Goal: Navigation & Orientation: Find specific page/section

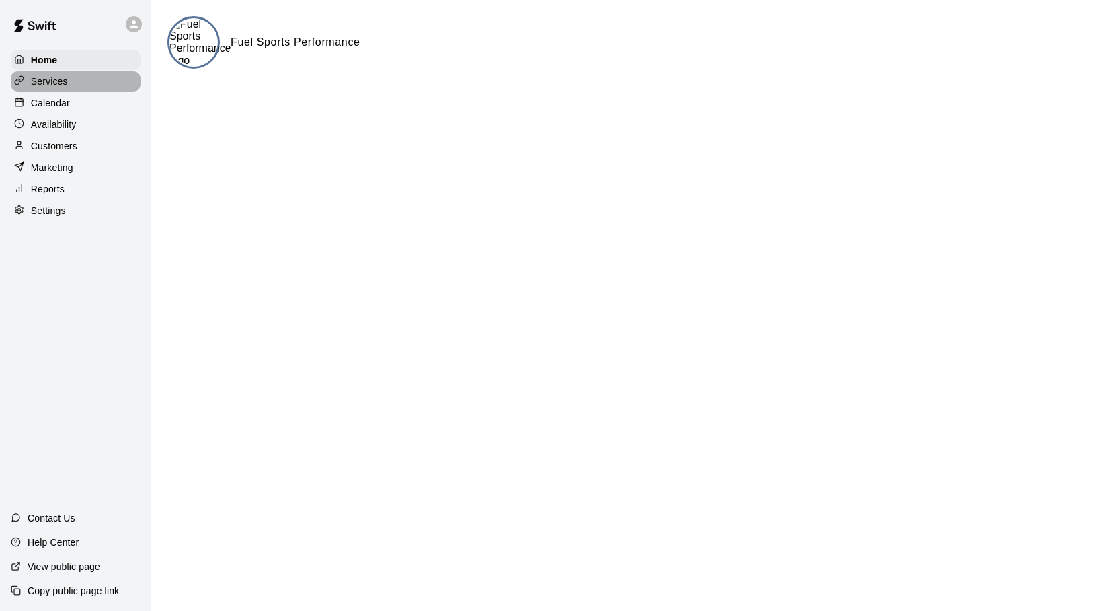
click at [61, 79] on p "Services" at bounding box center [49, 81] width 37 height 13
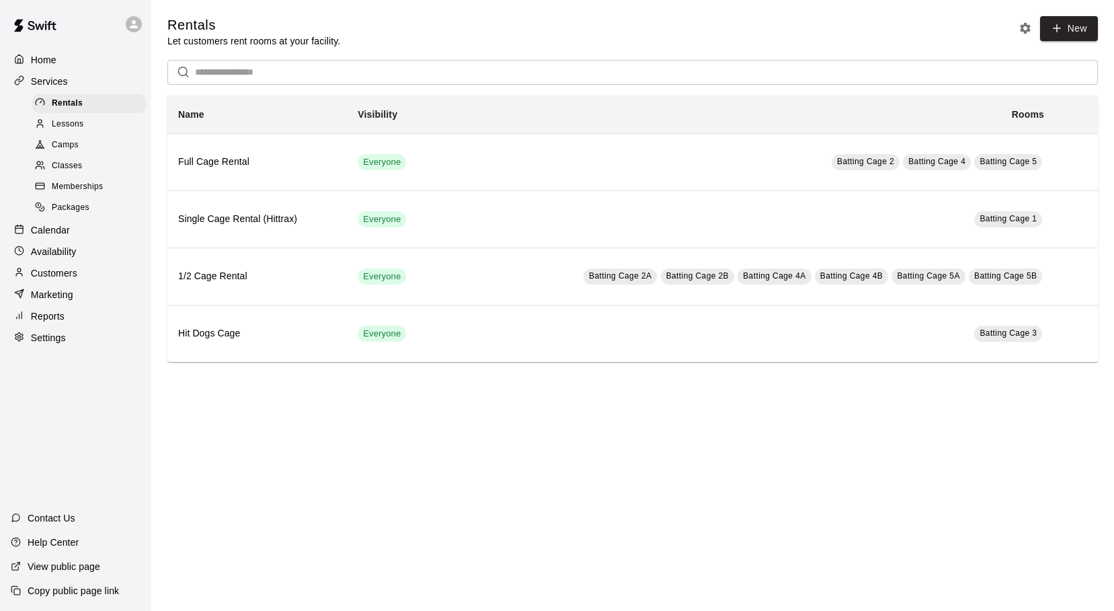
click at [76, 122] on span "Lessons" at bounding box center [68, 124] width 32 height 13
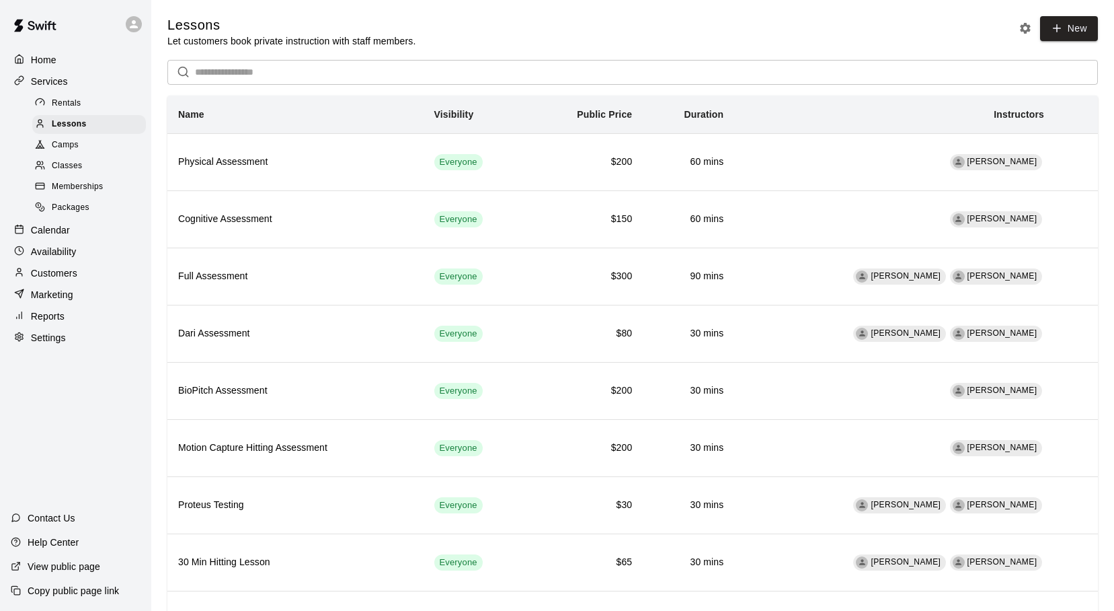
click at [67, 147] on span "Camps" at bounding box center [65, 145] width 27 height 13
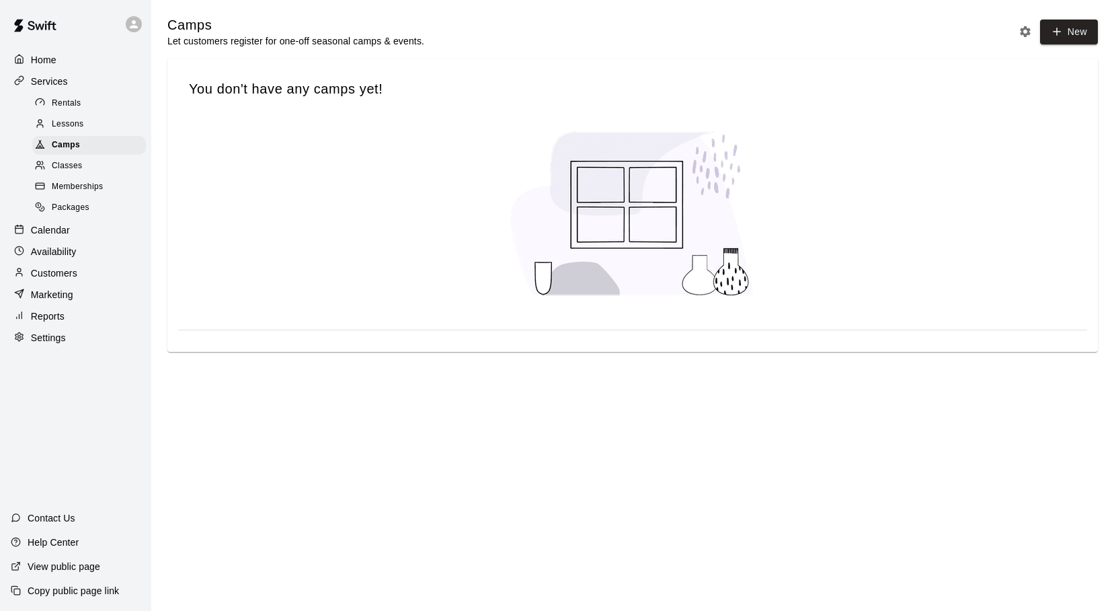
click at [61, 163] on span "Classes" at bounding box center [67, 165] width 30 height 13
click at [61, 182] on span "Memberships" at bounding box center [77, 186] width 51 height 13
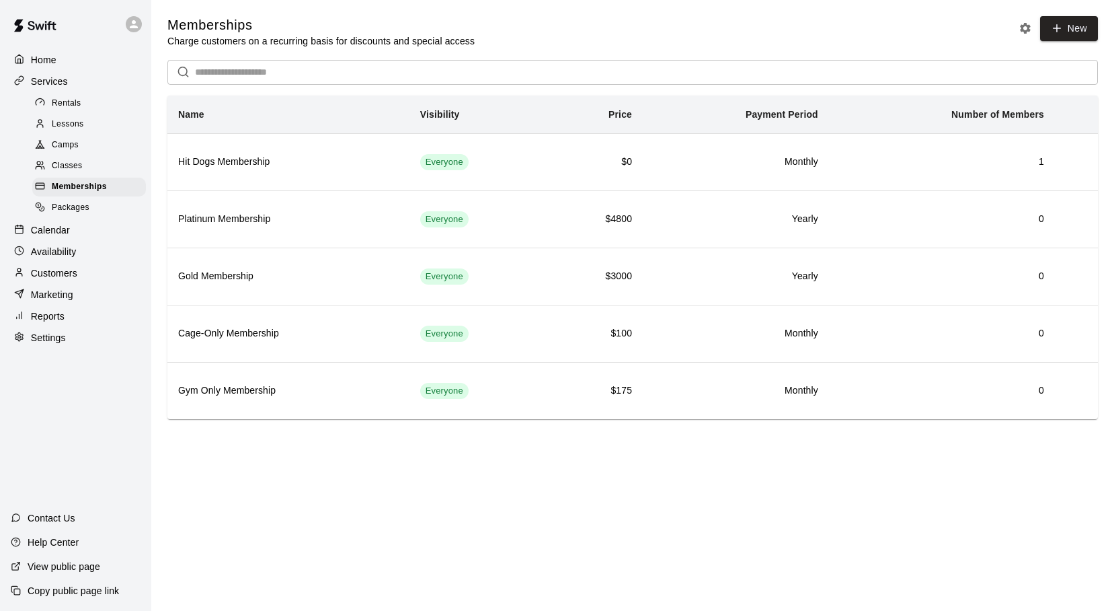
click at [52, 63] on p "Home" at bounding box center [44, 59] width 26 height 13
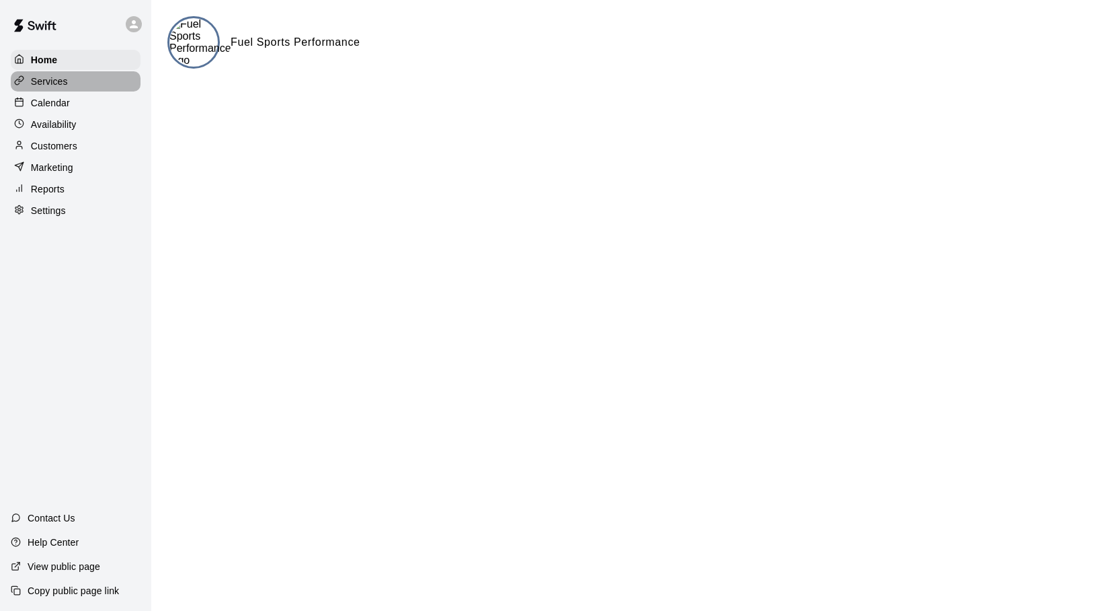
click at [49, 77] on p "Services" at bounding box center [49, 81] width 37 height 13
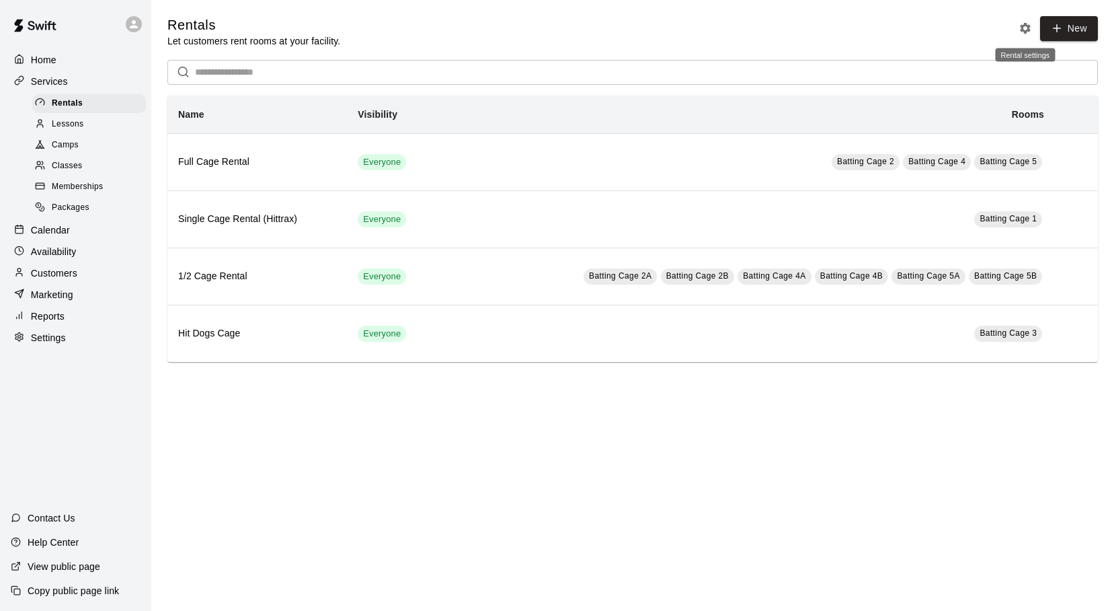
click at [1024, 27] on icon "Rental settings" at bounding box center [1025, 28] width 11 height 11
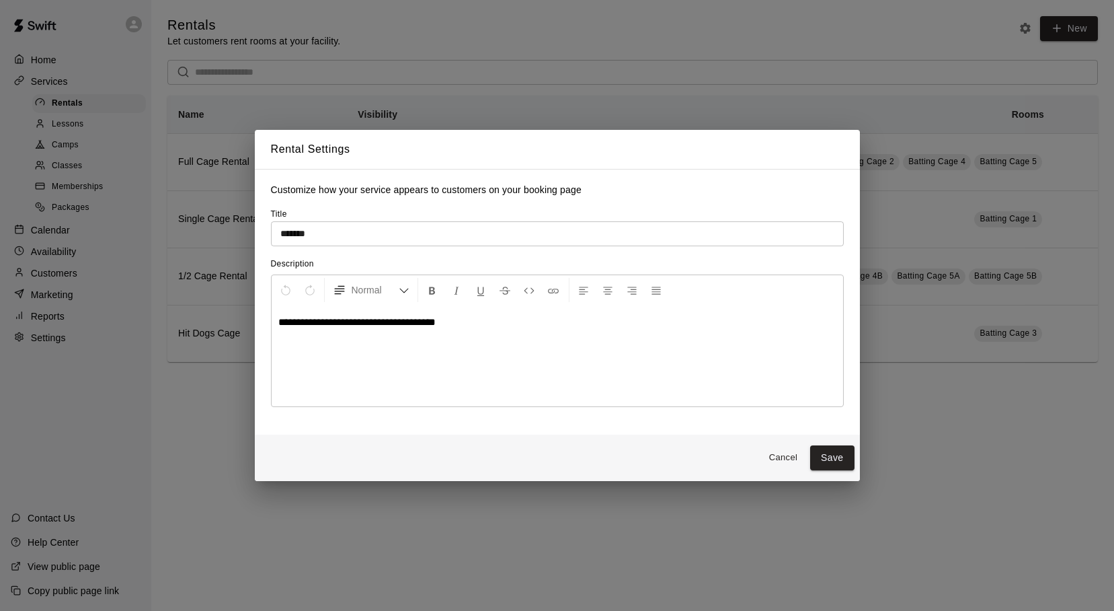
click at [780, 458] on button "Cancel" at bounding box center [783, 457] width 43 height 21
